Goal: Check status

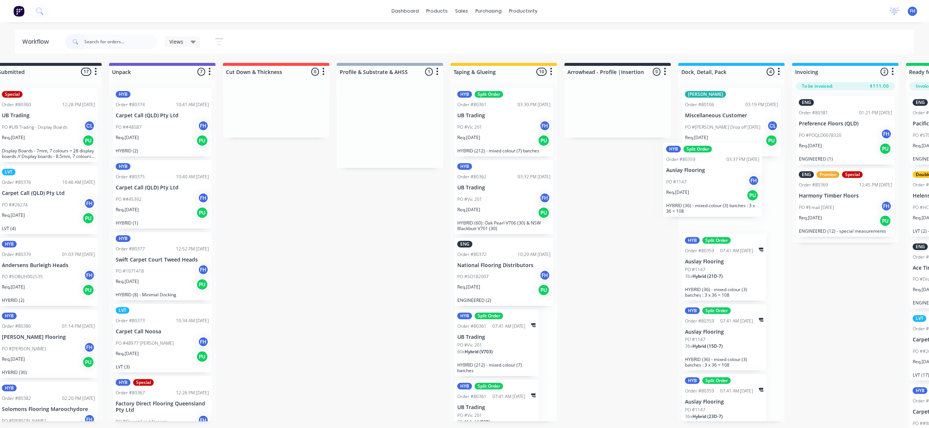
drag, startPoint x: 416, startPoint y: 141, endPoint x: 719, endPoint y: 194, distance: 307.6
click at [719, 199] on div "Submitted 17 Summaries Total order value Invoiced to date To be invoiced Specia…" at bounding box center [644, 246] width 1340 height 366
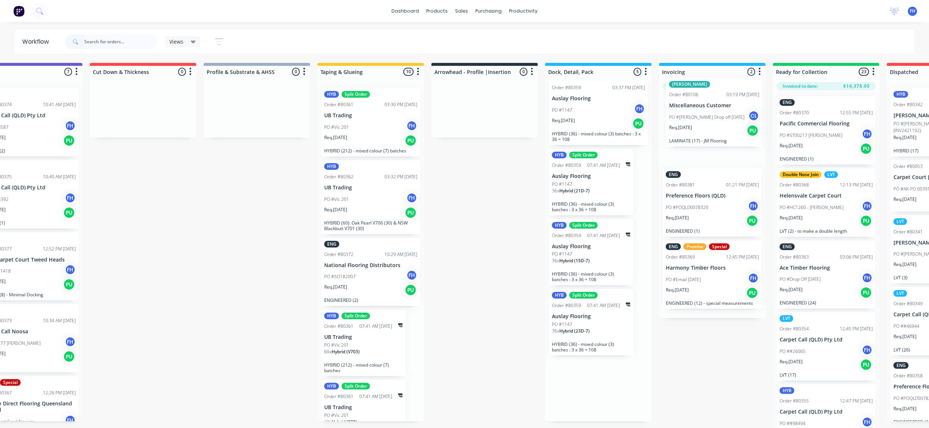
scroll to position [0, 155]
drag, startPoint x: 729, startPoint y: 106, endPoint x: 694, endPoint y: 118, distance: 37.3
click at [694, 119] on div "Submitted 17 Summaries Total order value Invoiced to date To be invoiced Specia…" at bounding box center [510, 246] width 1340 height 366
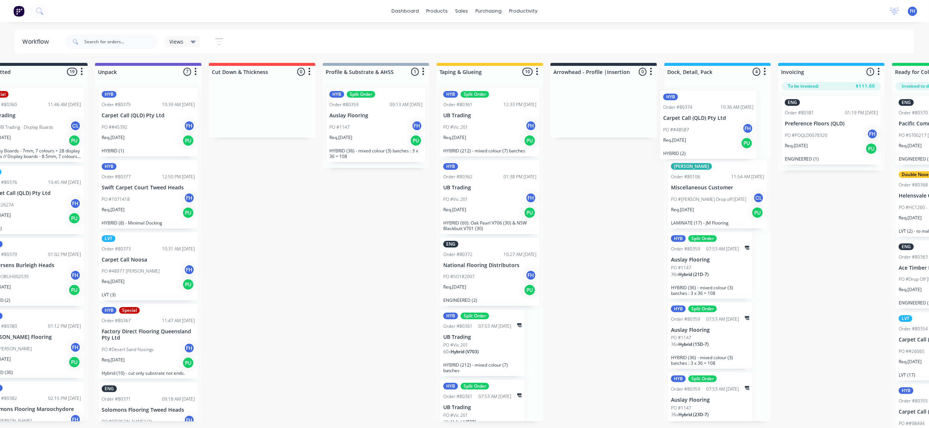
drag, startPoint x: 184, startPoint y: 132, endPoint x: 716, endPoint y: 134, distance: 532.1
click at [716, 134] on div "Submitted 19 Summaries Total order value Invoiced to date To be invoiced Specia…" at bounding box center [630, 246] width 1340 height 366
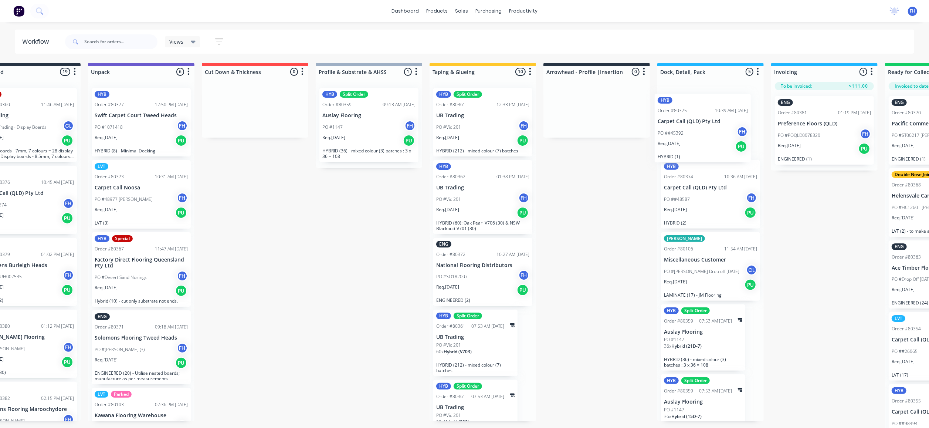
drag, startPoint x: 126, startPoint y: 108, endPoint x: 694, endPoint y: 115, distance: 568.7
click at [694, 115] on div "Submitted 19 Summaries Total order value Invoiced to date To be invoiced Specia…" at bounding box center [623, 246] width 1340 height 366
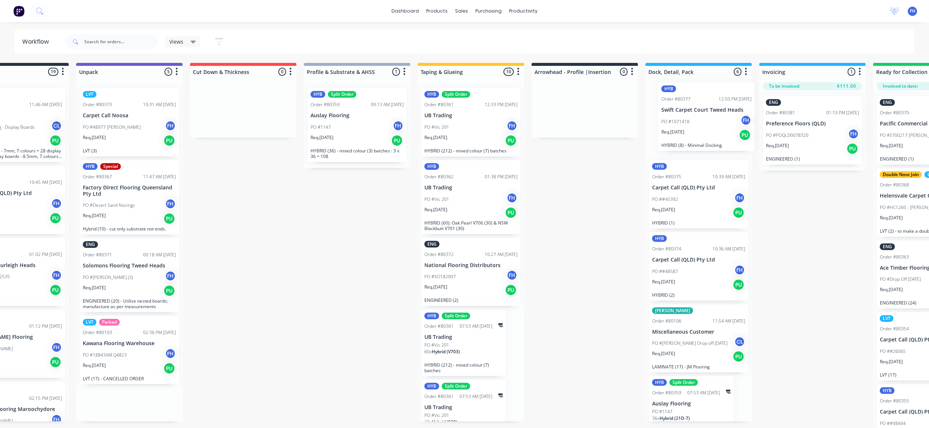
drag, startPoint x: 120, startPoint y: 131, endPoint x: 685, endPoint y: 129, distance: 565.0
click at [685, 129] on div "Submitted 19 Summaries Total order value Invoiced to date To be invoiced Specia…" at bounding box center [611, 246] width 1340 height 366
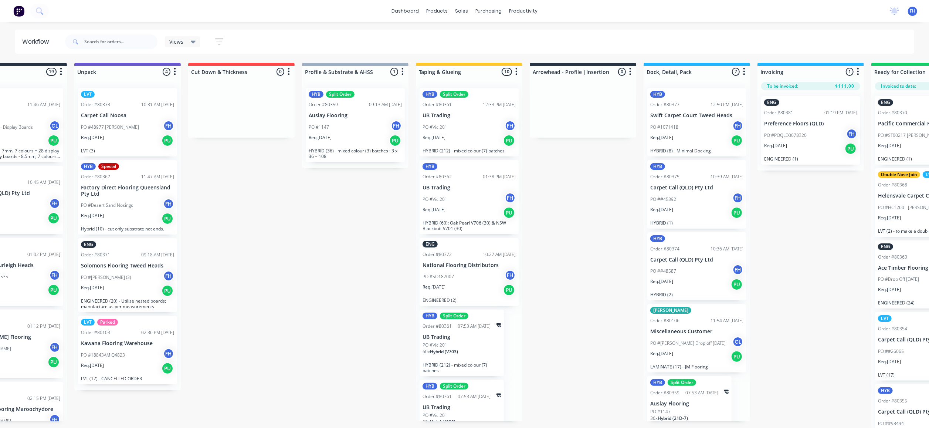
scroll to position [0, 54]
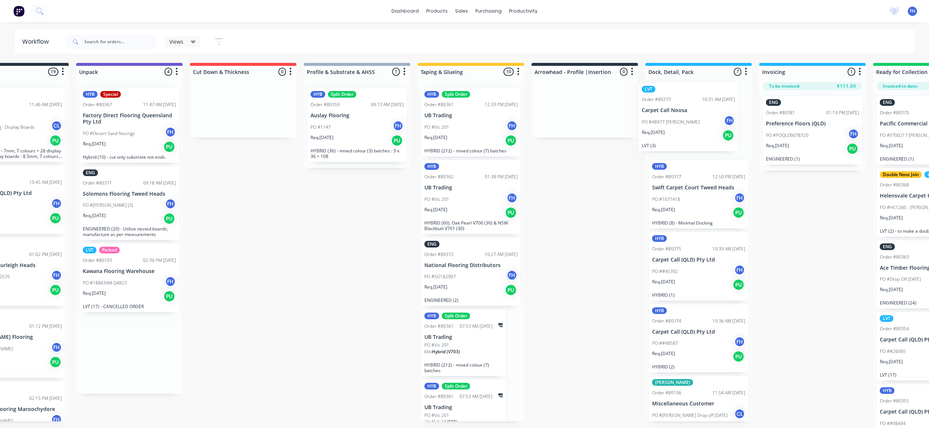
drag, startPoint x: 116, startPoint y: 132, endPoint x: 680, endPoint y: 126, distance: 563.5
click at [680, 126] on div "Submitted 19 Summaries Total order value Invoiced to date To be invoiced Specia…" at bounding box center [611, 246] width 1340 height 366
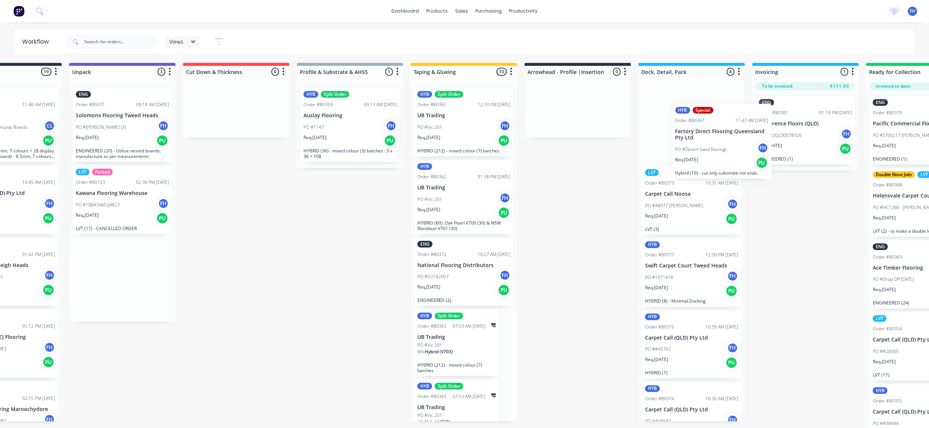
scroll to position [0, 61]
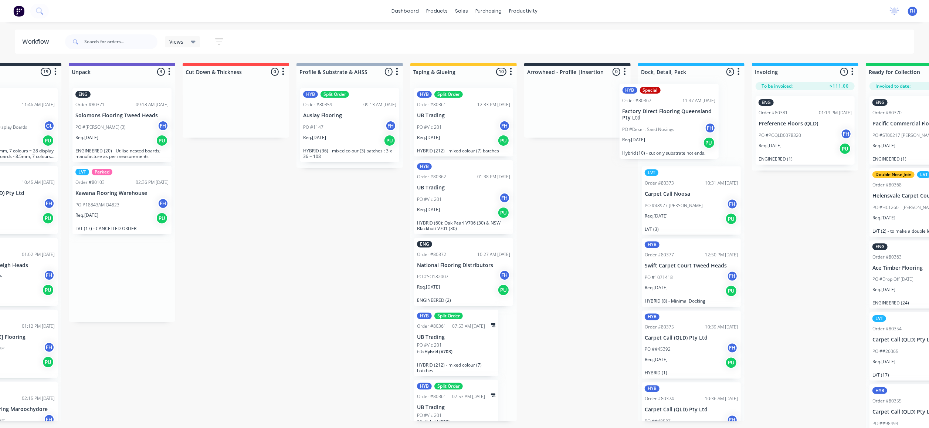
drag, startPoint x: 124, startPoint y: 125, endPoint x: 666, endPoint y: 121, distance: 541.7
click at [666, 121] on div "Submitted 19 Summaries Total order value Invoiced to date To be invoiced Specia…" at bounding box center [603, 246] width 1340 height 366
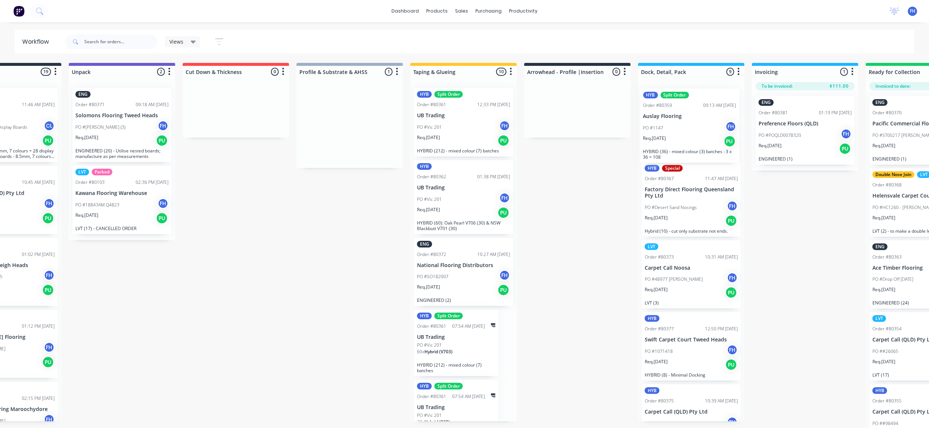
drag, startPoint x: 351, startPoint y: 129, endPoint x: 702, endPoint y: 133, distance: 350.9
click at [702, 133] on div "Submitted 19 Summaries Total order value Invoiced to date To be invoiced Specia…" at bounding box center [603, 246] width 1340 height 366
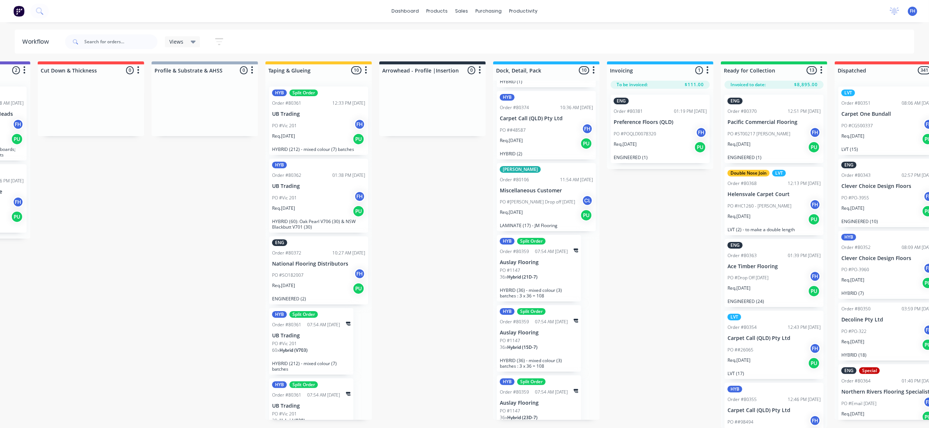
scroll to position [370, 0]
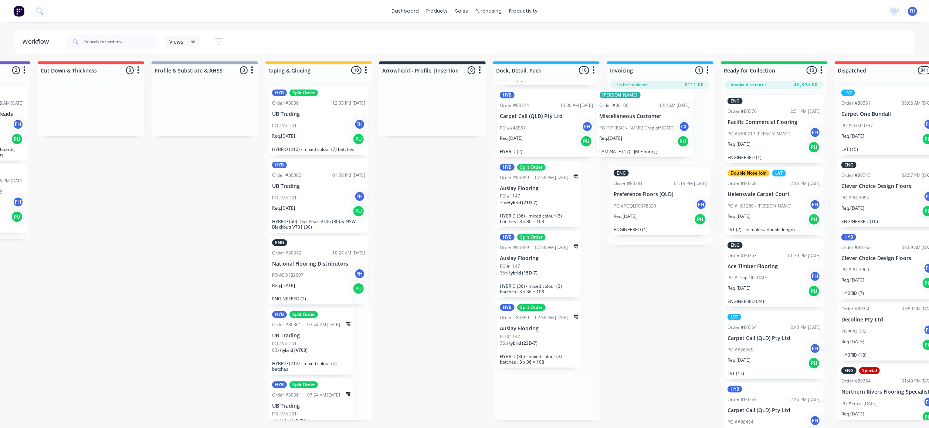
drag, startPoint x: 538, startPoint y: 197, endPoint x: 640, endPoint y: 134, distance: 120.5
click at [640, 134] on div "Submitted 19 Summaries Total order value Invoiced to date To be invoiced Specia…" at bounding box center [458, 244] width 1340 height 366
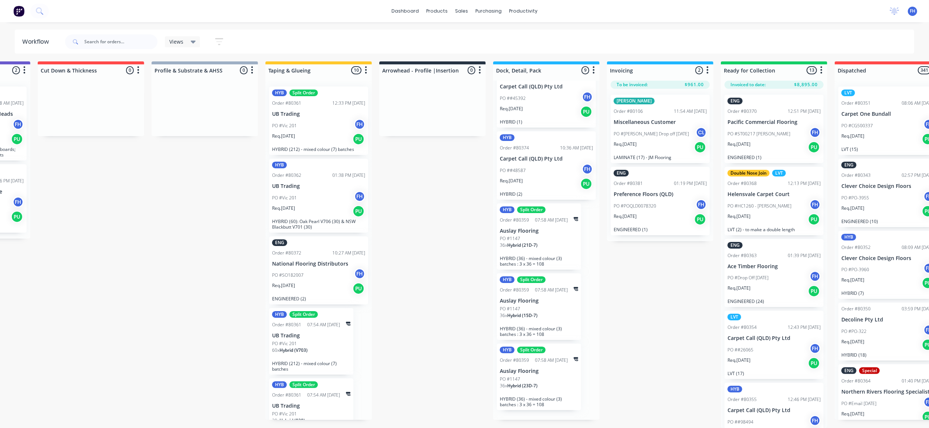
scroll to position [312, 0]
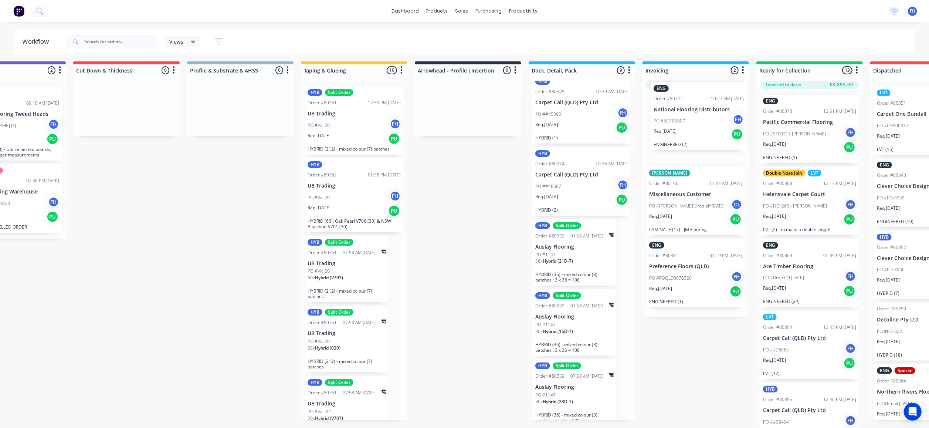
scroll to position [13, 175]
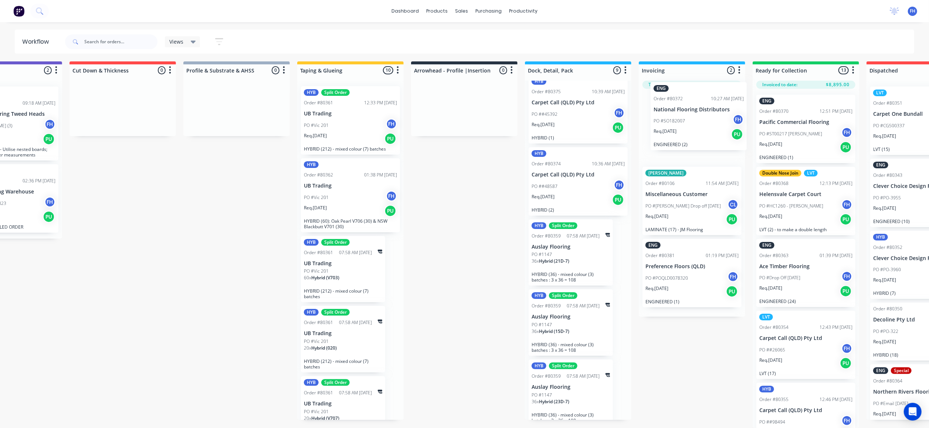
drag, startPoint x: 521, startPoint y: 255, endPoint x: 700, endPoint y: 114, distance: 227.8
click at [700, 114] on div "Submitted 19 Summaries Total order value Invoiced to date To be invoiced Specia…" at bounding box center [490, 244] width 1340 height 366
